Goal: Find specific page/section: Find specific page/section

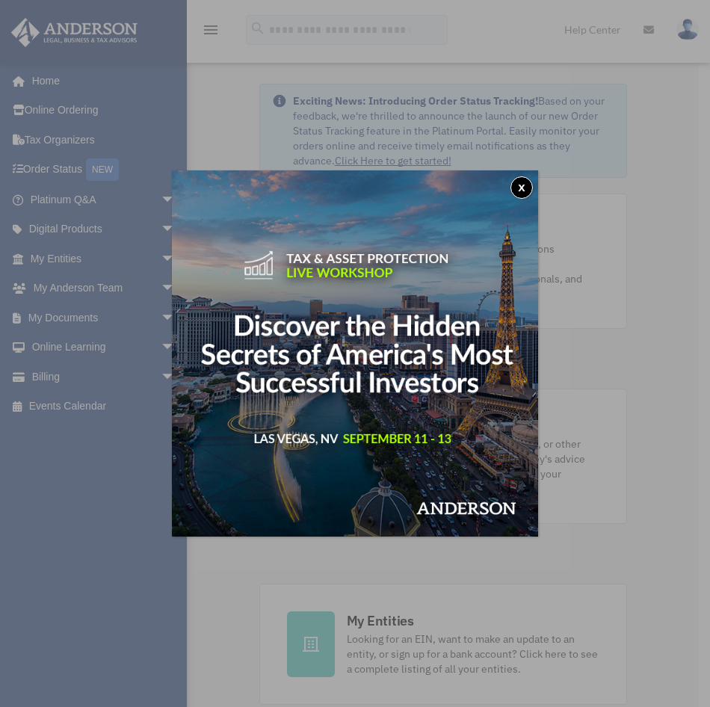
click at [74, 255] on div "x" at bounding box center [355, 353] width 710 height 707
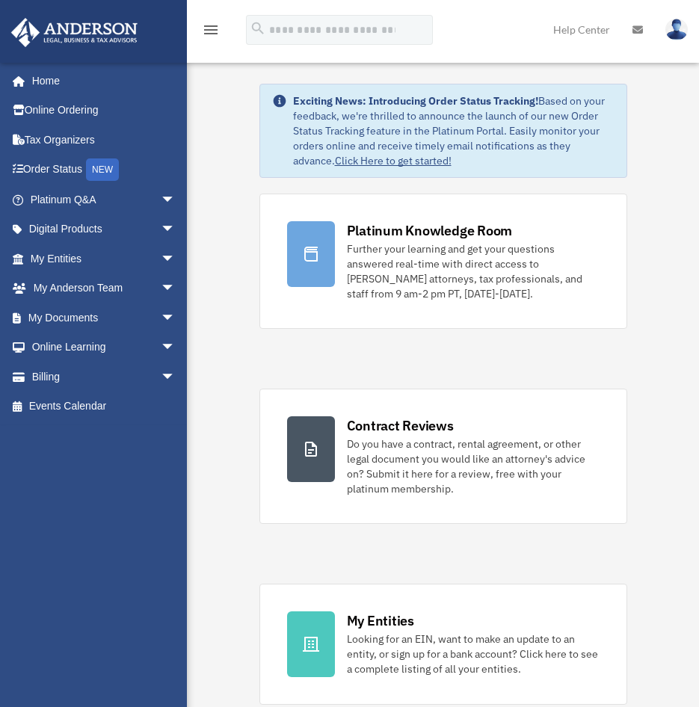
click at [74, 255] on link "My Entities arrow_drop_down" at bounding box center [104, 259] width 188 height 30
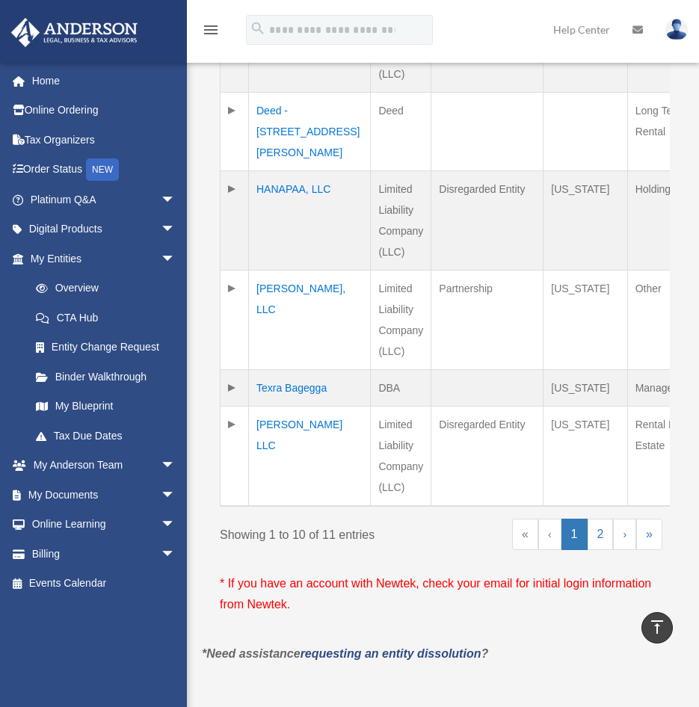
click at [263, 310] on td "[PERSON_NAME], LLC" at bounding box center [310, 319] width 122 height 99
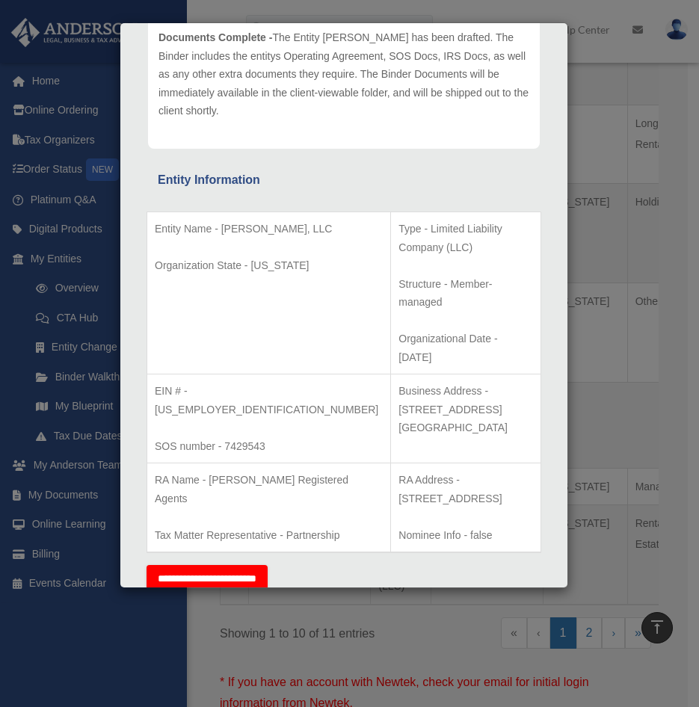
scroll to position [197, 0]
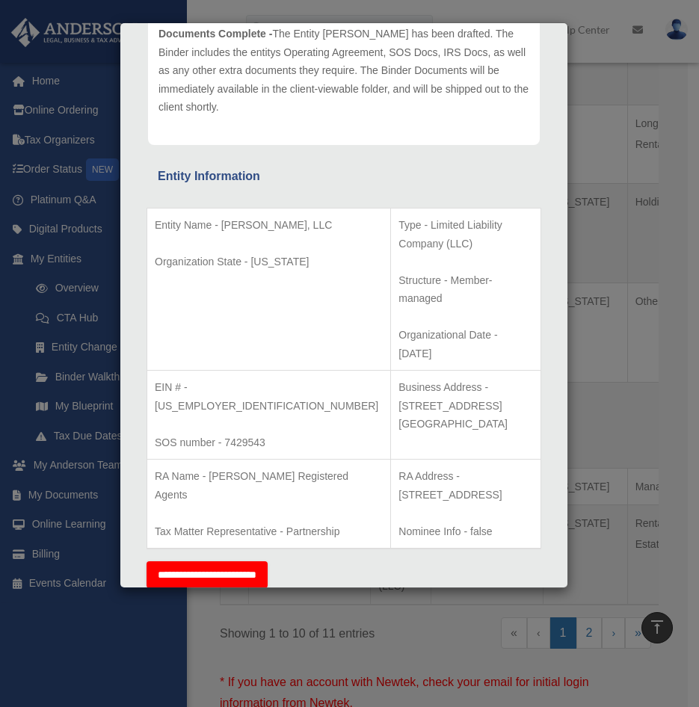
click at [612, 449] on div "Details × Articles Sent Organizational Date" at bounding box center [349, 353] width 699 height 707
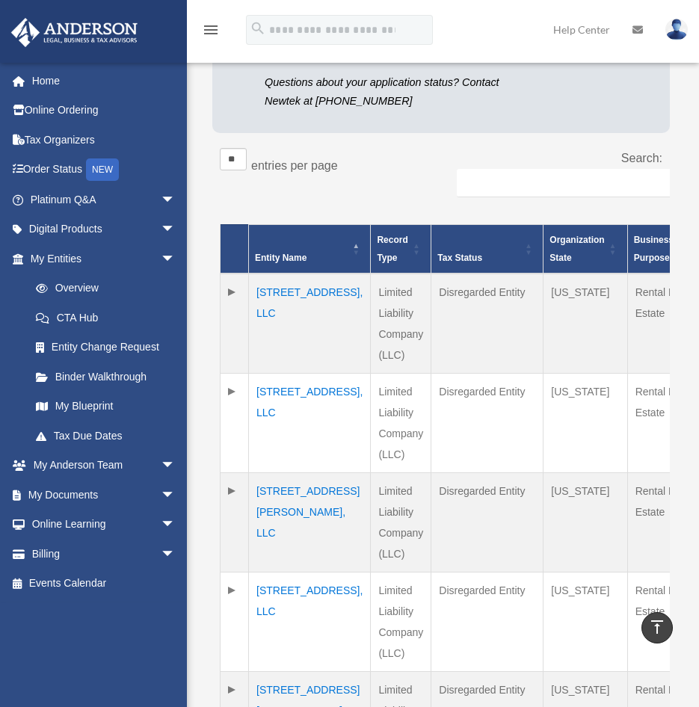
click at [267, 297] on td "[STREET_ADDRESS], LLC" at bounding box center [310, 324] width 122 height 100
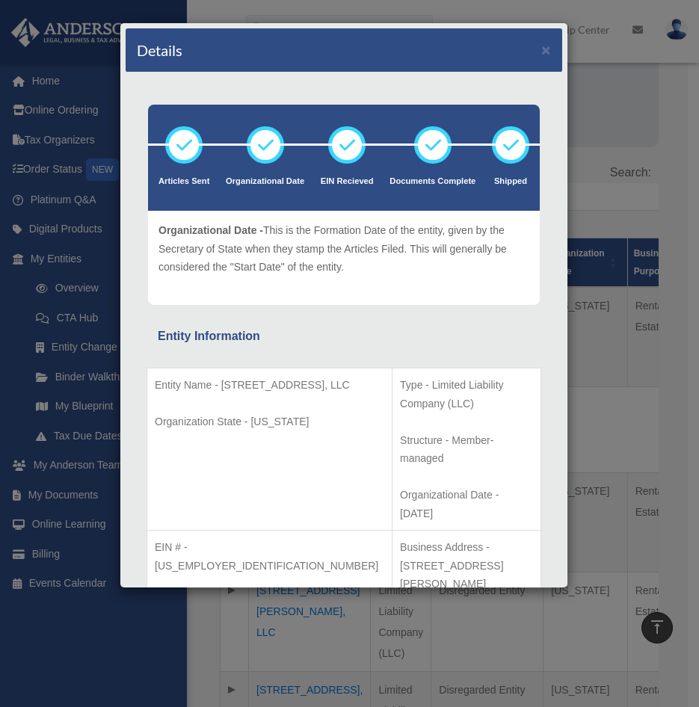
scroll to position [213, 0]
